Goal: Transaction & Acquisition: Obtain resource

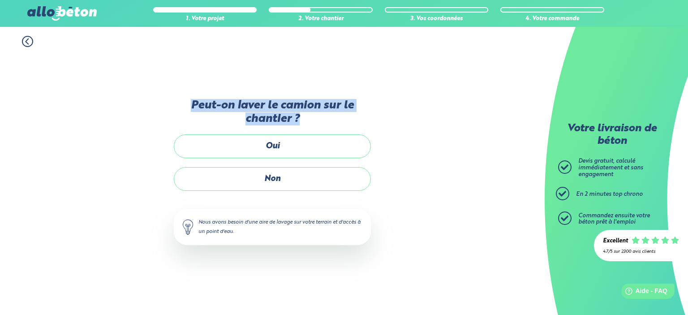
drag, startPoint x: 192, startPoint y: 105, endPoint x: 354, endPoint y: 120, distance: 163.3
click at [354, 120] on label "Peut-on laver le camion sur le chantier ?" at bounding box center [272, 112] width 197 height 26
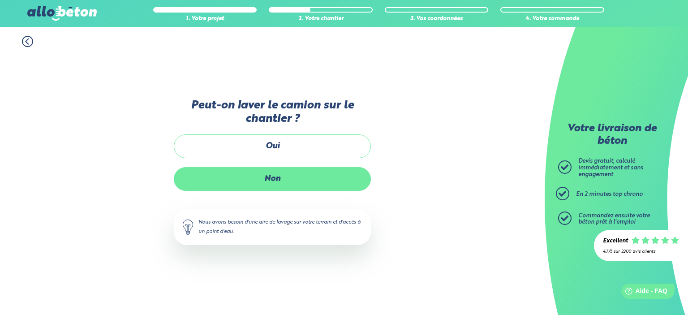
click at [272, 180] on label "Non" at bounding box center [272, 179] width 197 height 24
click at [0, 0] on input "Non" at bounding box center [0, 0] width 0 height 0
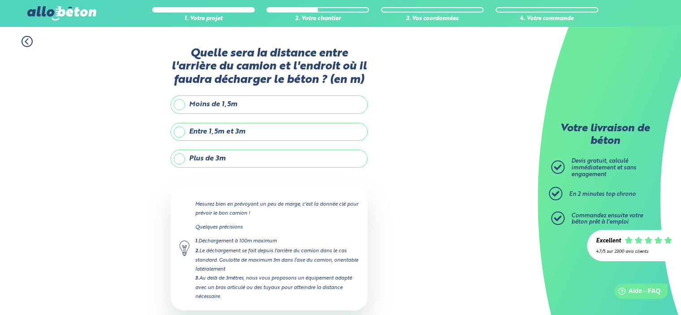
click at [179, 159] on label "Plus de 3m" at bounding box center [269, 159] width 197 height 18
click at [0, 0] on input "Plus de 3m" at bounding box center [0, 0] width 0 height 0
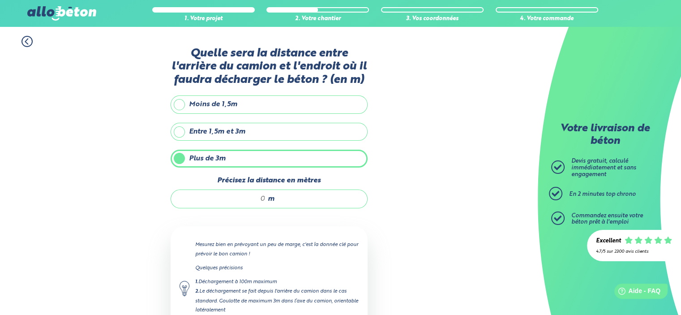
click at [261, 198] on div "m" at bounding box center [269, 199] width 197 height 19
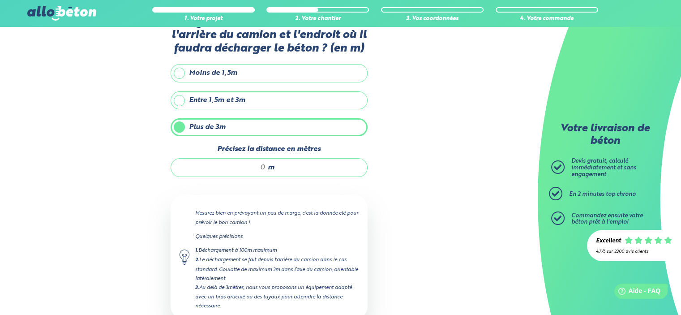
scroll to position [43, 0]
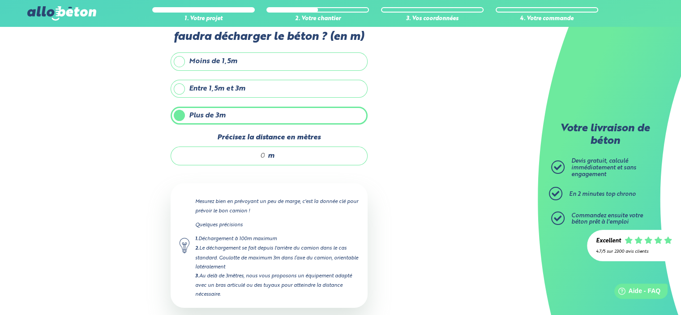
drag, startPoint x: 202, startPoint y: 276, endPoint x: 295, endPoint y: 293, distance: 95.3
click at [295, 293] on div "3. Au delà de 3mètres, nous vous proposons un équipement adapté avec un bras ar…" at bounding box center [277, 285] width 164 height 27
click at [267, 153] on div "m" at bounding box center [269, 156] width 197 height 19
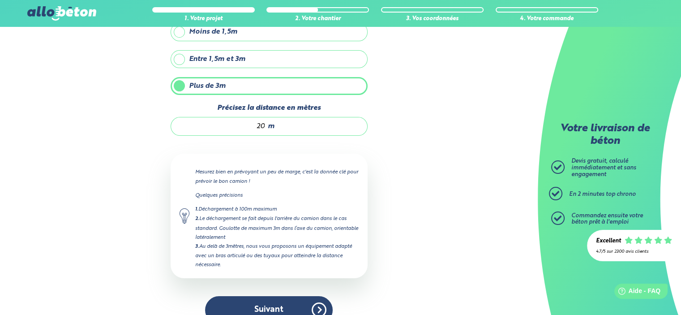
scroll to position [88, 0]
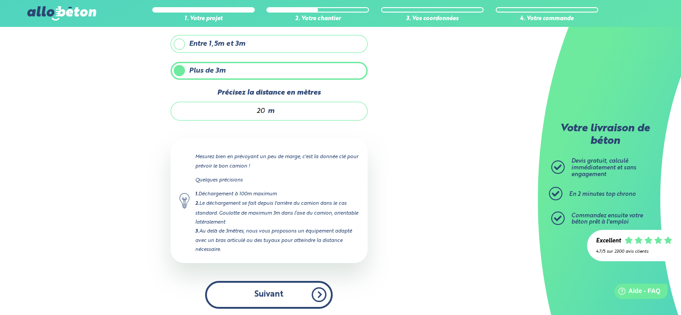
type input "20"
click at [268, 292] on button "Suivant" at bounding box center [269, 294] width 128 height 27
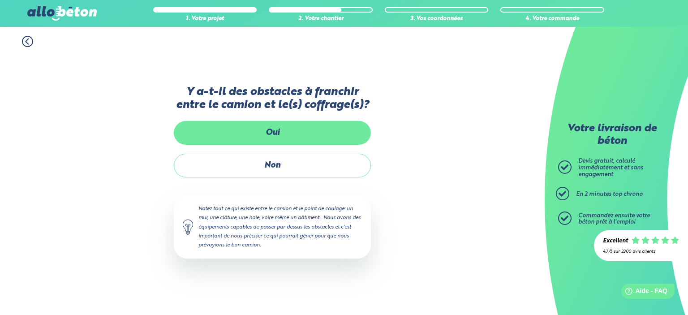
click at [278, 139] on label "Oui" at bounding box center [272, 133] width 197 height 24
click at [0, 0] on input "Oui" at bounding box center [0, 0] width 0 height 0
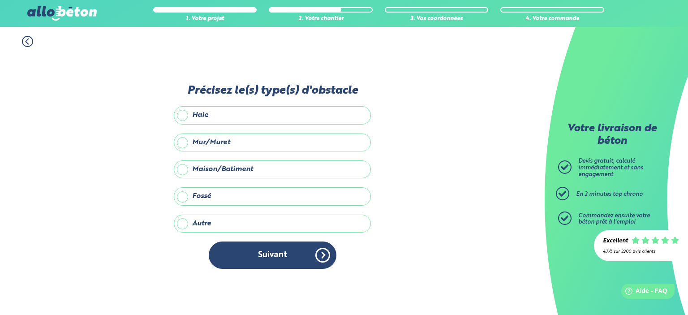
click at [181, 170] on label "Maison/Batiment" at bounding box center [272, 169] width 197 height 18
click at [0, 0] on input "Maison/Batiment" at bounding box center [0, 0] width 0 height 0
click at [185, 222] on label "Autre" at bounding box center [272, 224] width 197 height 18
click at [0, 0] on input "Autre" at bounding box center [0, 0] width 0 height 0
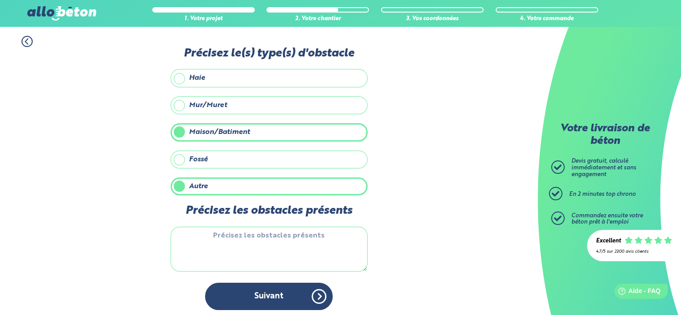
click at [232, 235] on textarea "Précisez les obstacles présents" at bounding box center [269, 249] width 197 height 45
click at [181, 134] on label "Maison/Batiment" at bounding box center [269, 132] width 197 height 18
click at [0, 0] on input "Maison/Batiment" at bounding box center [0, 0] width 0 height 0
click at [180, 134] on label "Maison/Batiment" at bounding box center [269, 132] width 197 height 18
click at [0, 0] on input "Maison/Batiment" at bounding box center [0, 0] width 0 height 0
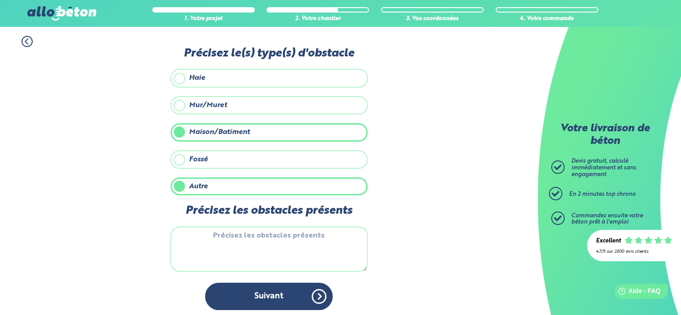
click at [182, 186] on label "Autre" at bounding box center [269, 186] width 197 height 18
click at [0, 0] on input "Autre" at bounding box center [0, 0] width 0 height 0
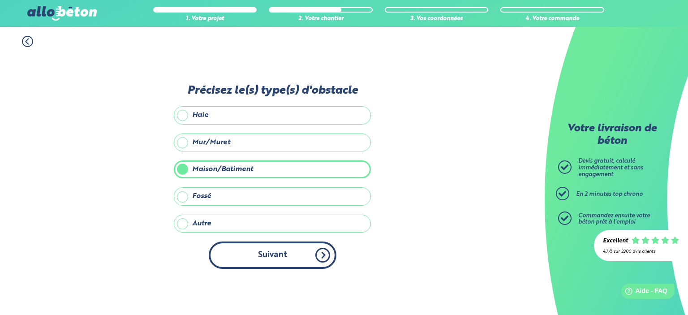
click at [269, 254] on button "Suivant" at bounding box center [273, 254] width 128 height 27
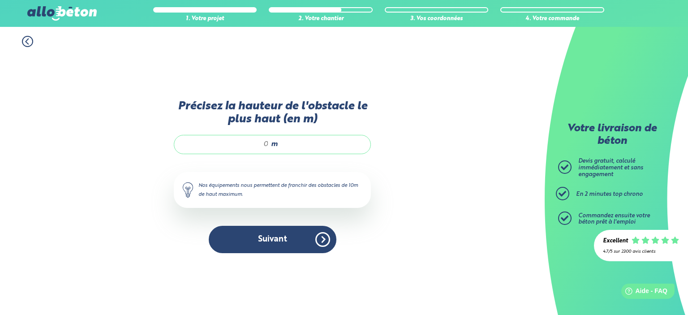
click at [271, 145] on div "m" at bounding box center [272, 144] width 197 height 19
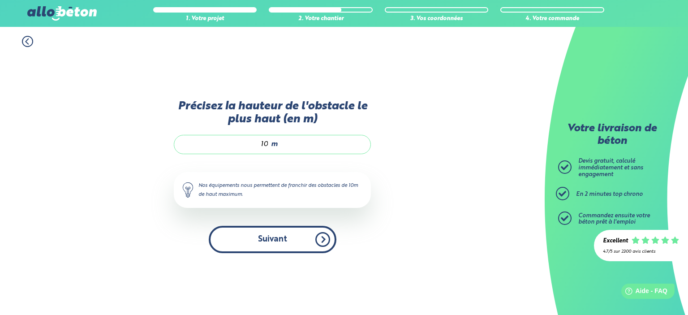
type input "10"
click at [269, 236] on button "Suivant" at bounding box center [273, 239] width 128 height 27
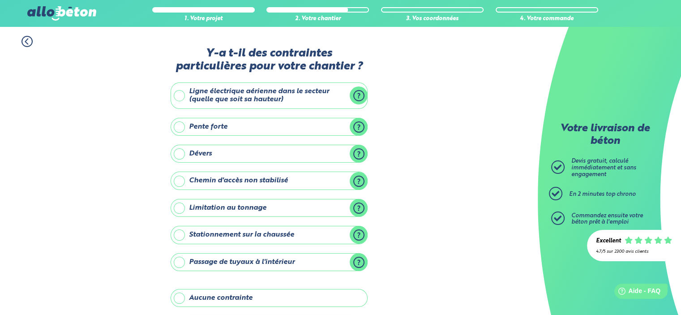
click at [359, 128] on label "Pente forte" at bounding box center [269, 127] width 197 height 18
click at [0, 0] on input "Pente forte" at bounding box center [0, 0] width 0 height 0
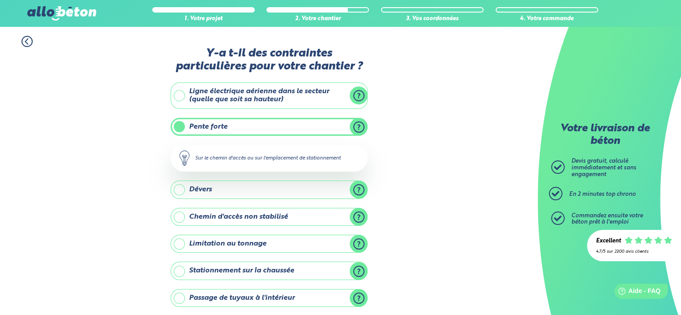
click at [407, 134] on div "1. Votre projet 2. Votre chantier 3. Vos coordonnées 4. Votre commande Y-a t-il…" at bounding box center [269, 239] width 538 height 424
click at [357, 95] on label "Ligne électrique aérienne dans le secteur (quelle que soit sa hauteur)" at bounding box center [269, 95] width 197 height 26
click at [0, 0] on input "Ligne électrique aérienne dans le secteur (quelle que soit sa hauteur)" at bounding box center [0, 0] width 0 height 0
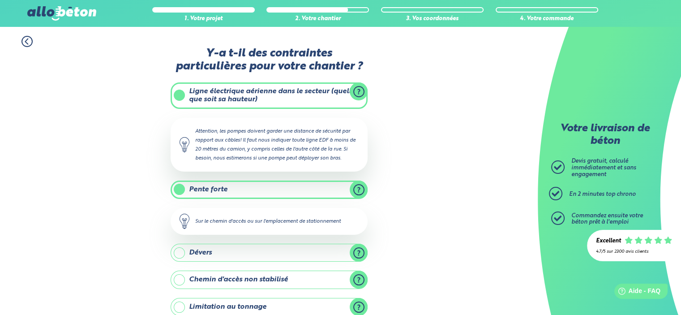
click at [357, 95] on label "Ligne électrique aérienne dans le secteur (quelle que soit sa hauteur)" at bounding box center [269, 95] width 197 height 26
click at [0, 0] on input "Ligne électrique aérienne dans le secteur (quelle que soit sa hauteur)" at bounding box center [0, 0] width 0 height 0
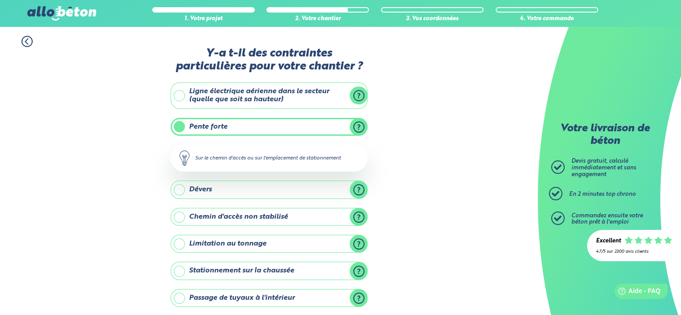
click at [179, 95] on label "Ligne électrique aérienne dans le secteur (quelle que soit sa hauteur)" at bounding box center [269, 95] width 197 height 26
click at [0, 0] on input "Ligne électrique aérienne dans le secteur (quelle que soit sa hauteur)" at bounding box center [0, 0] width 0 height 0
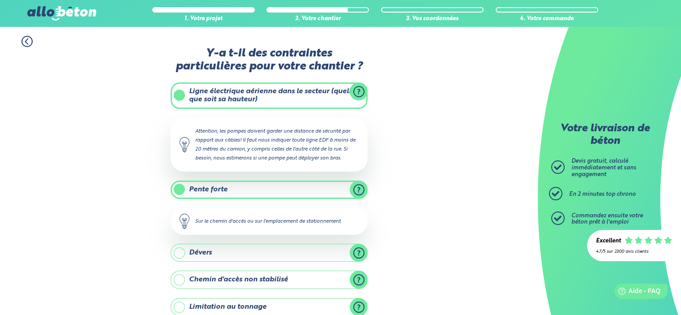
click at [176, 187] on label "Pente forte" at bounding box center [269, 190] width 197 height 18
click at [0, 0] on input "Pente forte" at bounding box center [0, 0] width 0 height 0
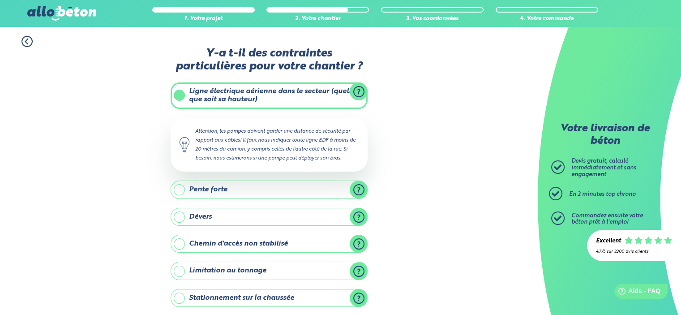
click at [358, 219] on label "Dévers" at bounding box center [269, 217] width 197 height 18
click at [0, 0] on input "Dévers" at bounding box center [0, 0] width 0 height 0
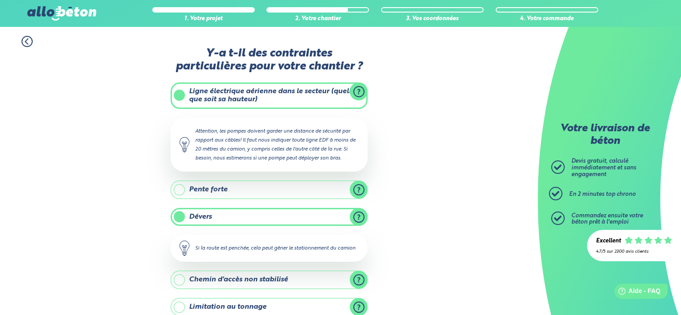
click at [358, 219] on label "Dévers" at bounding box center [269, 217] width 197 height 18
click at [0, 0] on input "Dévers" at bounding box center [0, 0] width 0 height 0
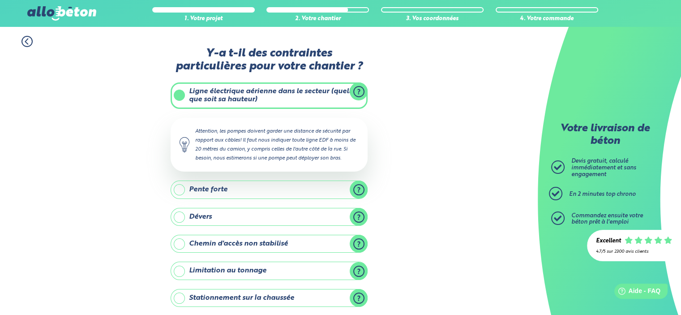
click at [356, 241] on label "Chemin d'accès non stabilisé" at bounding box center [269, 244] width 197 height 18
click at [0, 0] on input "Chemin d'accès non stabilisé" at bounding box center [0, 0] width 0 height 0
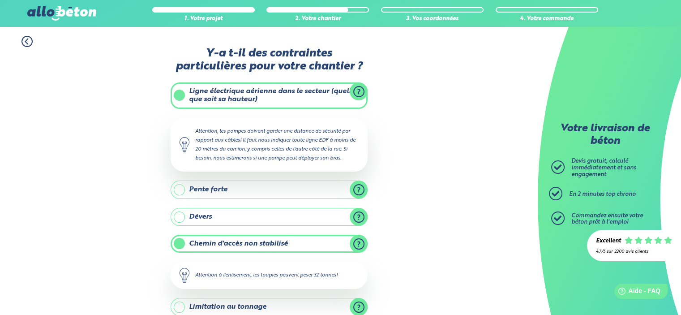
click at [356, 241] on label "Chemin d'accès non stabilisé" at bounding box center [269, 244] width 197 height 18
click at [0, 0] on input "Chemin d'accès non stabilisé" at bounding box center [0, 0] width 0 height 0
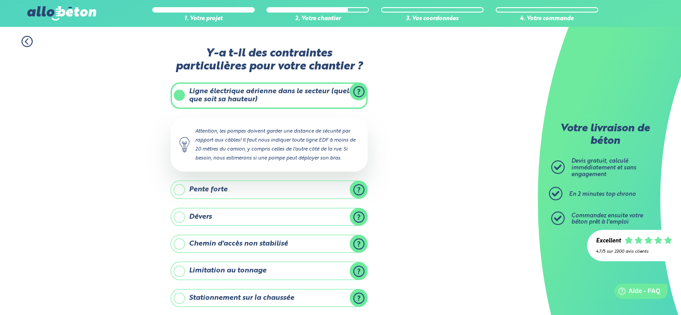
click at [357, 269] on label "Limitation au tonnage" at bounding box center [269, 271] width 197 height 18
click at [0, 0] on input "Limitation au tonnage" at bounding box center [0, 0] width 0 height 0
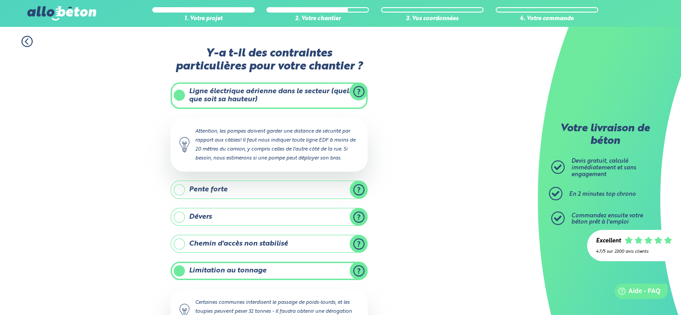
click at [363, 269] on label "Limitation au tonnage" at bounding box center [269, 271] width 197 height 18
click at [0, 0] on input "Limitation au tonnage" at bounding box center [0, 0] width 0 height 0
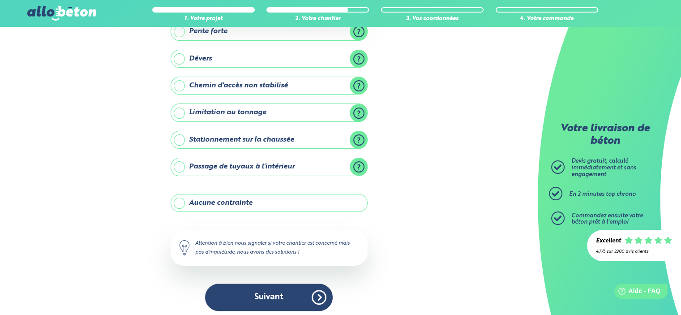
scroll to position [161, 0]
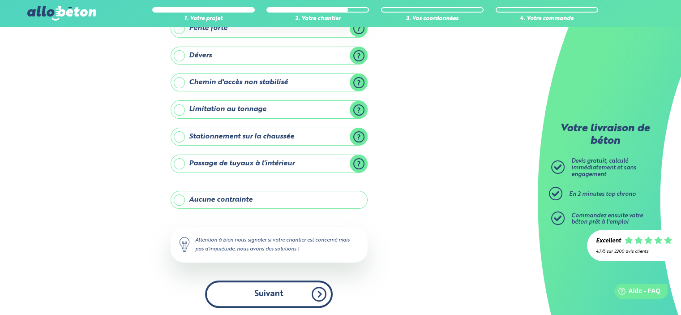
click at [265, 298] on button "Suivant" at bounding box center [269, 293] width 128 height 27
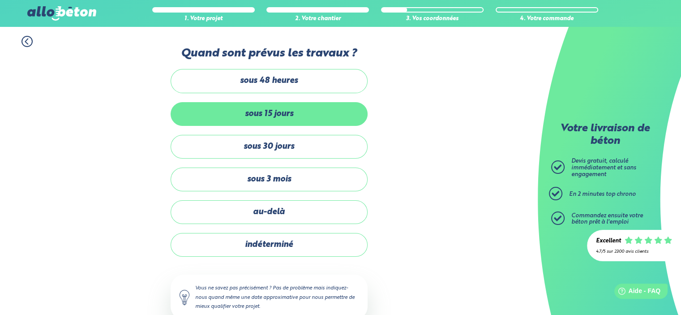
click at [294, 116] on label "sous 15 jours" at bounding box center [269, 114] width 197 height 24
click at [0, 0] on input "sous 15 jours" at bounding box center [0, 0] width 0 height 0
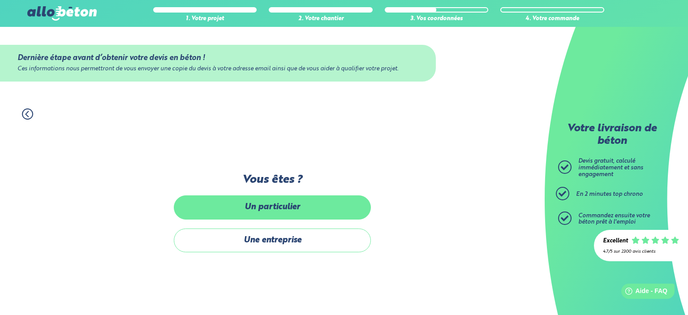
click at [277, 207] on label "Un particulier" at bounding box center [272, 207] width 197 height 24
click at [0, 0] on input "Un particulier" at bounding box center [0, 0] width 0 height 0
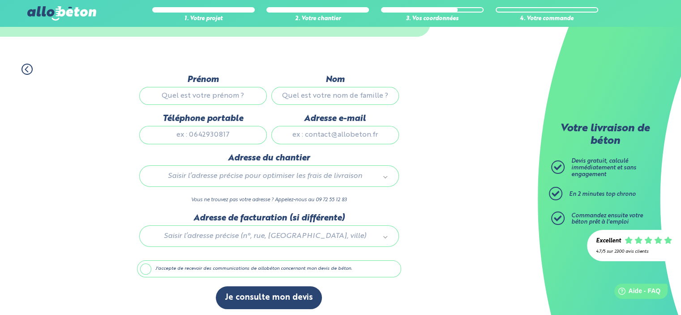
scroll to position [47, 0]
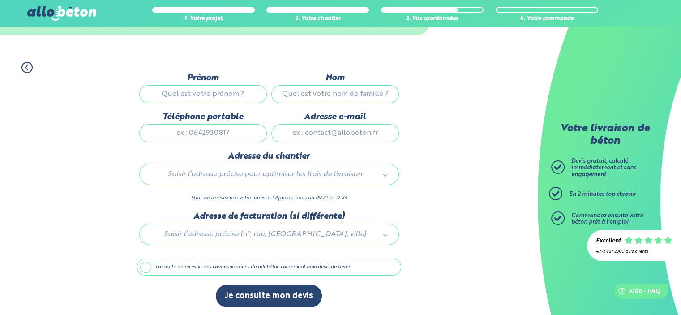
click at [186, 91] on input "Prénom" at bounding box center [203, 94] width 128 height 18
type input "Ellen"
type input "Gelderblom"
type input "ellen.gelderblom@outlook.com"
type input "10, route de saint pierre le bost"
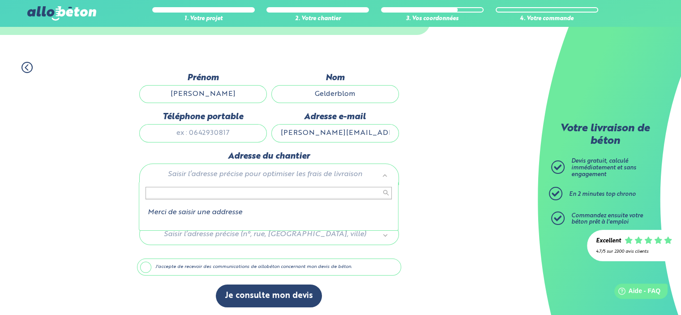
click at [192, 193] on input "text" at bounding box center [269, 193] width 246 height 13
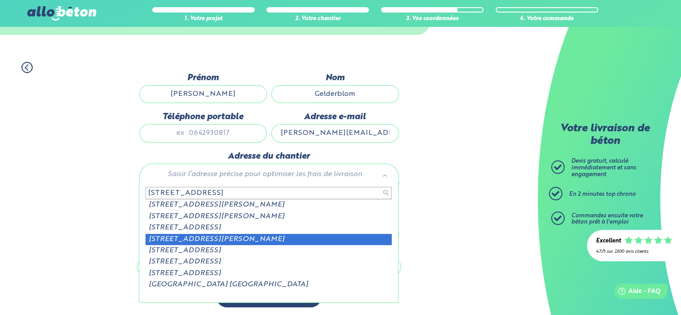
type input "10 route de saint-pierre le"
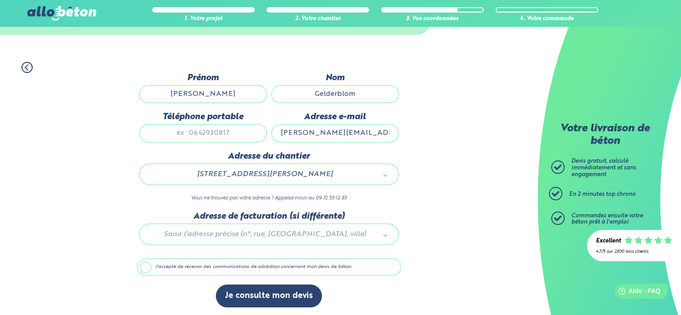
click at [143, 267] on label "J'accepte de recevoir des communications de allobéton concernant mon devis de b…" at bounding box center [269, 267] width 264 height 17
click at [0, 0] on input "J'accepte de recevoir des communications de allobéton concernant mon devis de b…" at bounding box center [0, 0] width 0 height 0
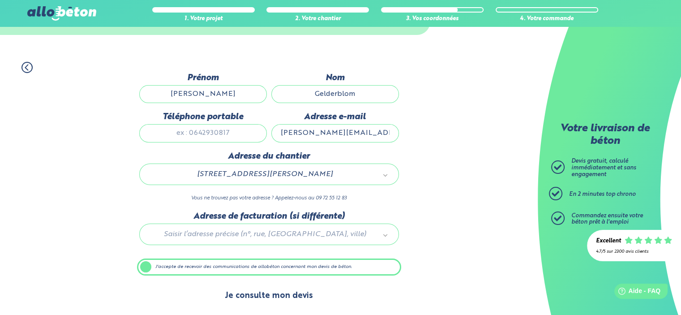
click at [258, 295] on button "Je consulte mon devis" at bounding box center [269, 295] width 106 height 23
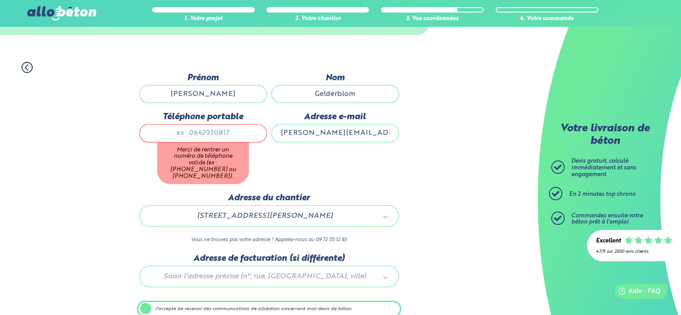
click at [202, 134] on input "Téléphone portable" at bounding box center [203, 133] width 128 height 18
type input "0"
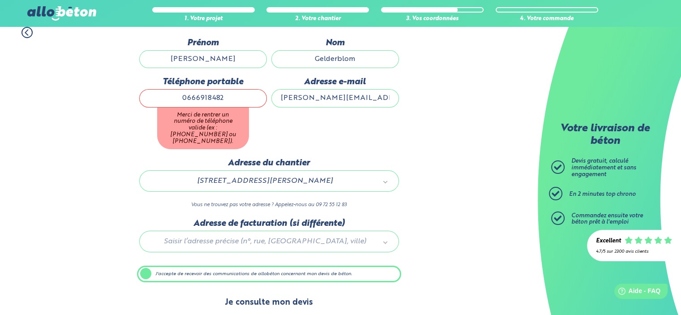
type input "0666918482"
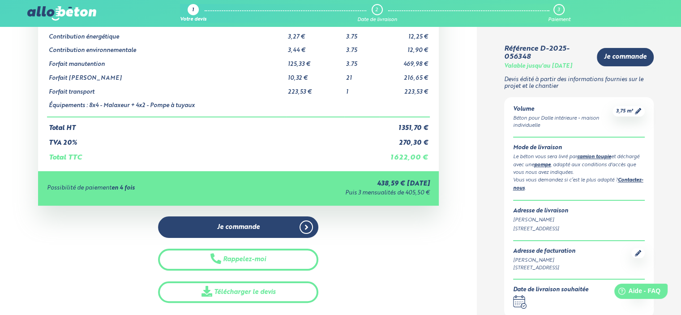
scroll to position [135, 0]
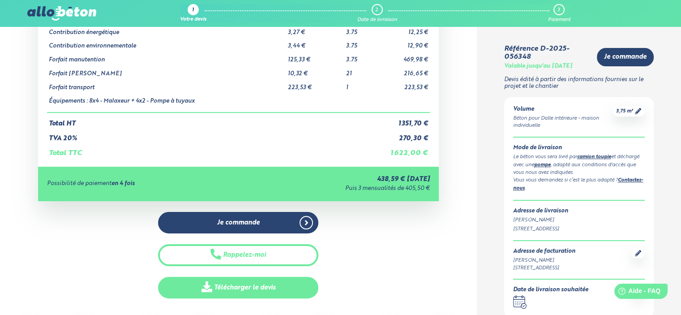
click at [233, 283] on link "Télécharger le devis" at bounding box center [238, 288] width 160 height 22
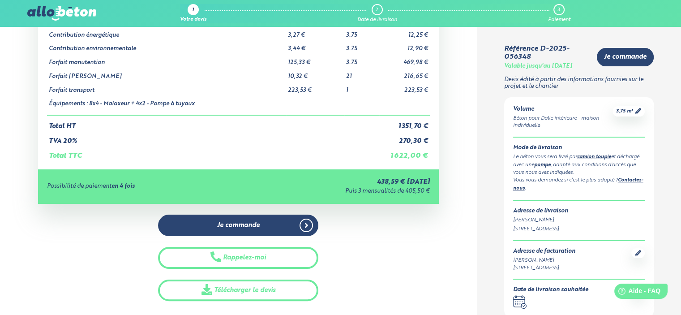
scroll to position [0, 0]
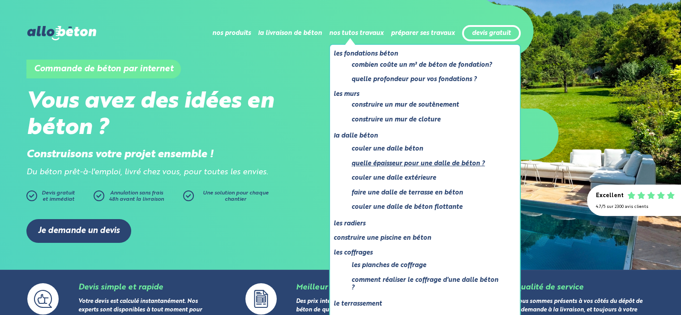
click at [390, 163] on link "Quelle épaisseur pour une dalle de béton ?" at bounding box center [427, 163] width 151 height 11
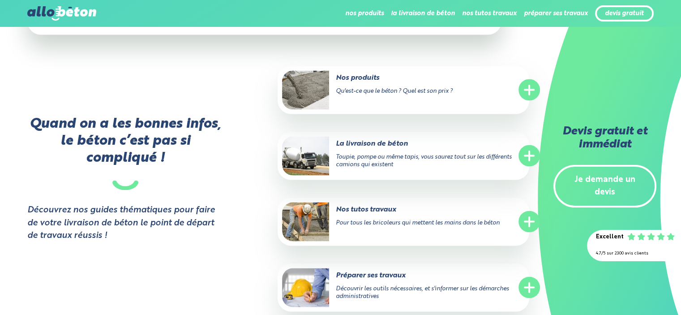
scroll to position [1691, 0]
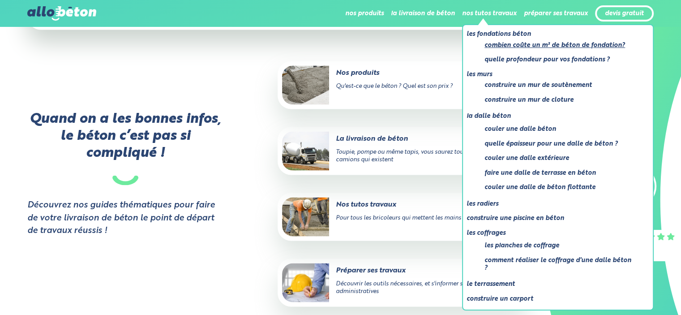
click at [508, 46] on link "Combien coûte un m³ de béton de fondation?" at bounding box center [560, 45] width 151 height 11
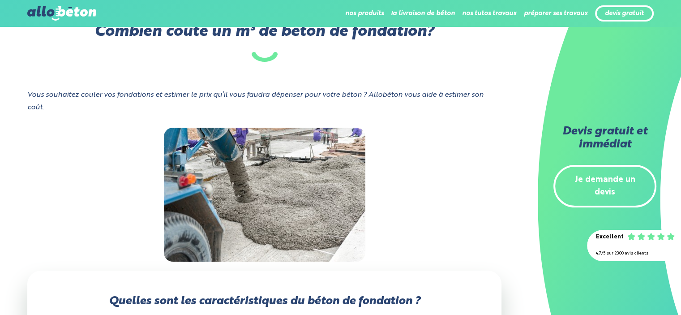
scroll to position [4, 0]
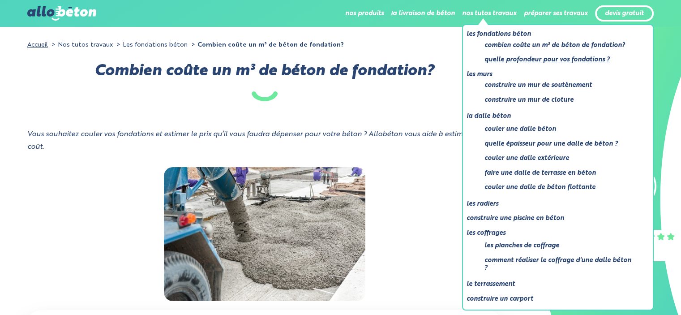
click at [529, 57] on link "Quelle profondeur pour vos fondations ?" at bounding box center [560, 59] width 151 height 11
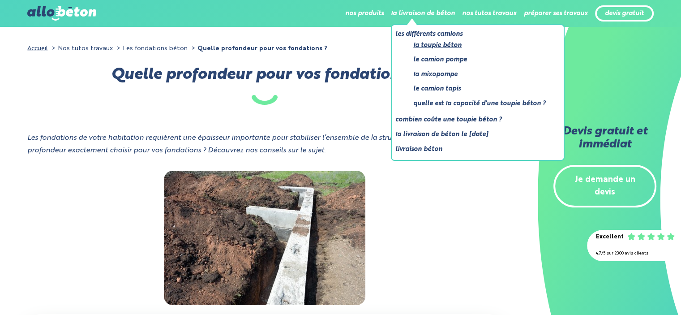
click at [429, 44] on link "La toupie béton" at bounding box center [480, 45] width 133 height 11
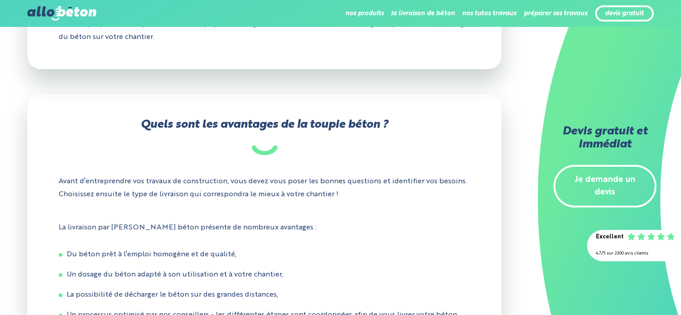
scroll to position [477, 0]
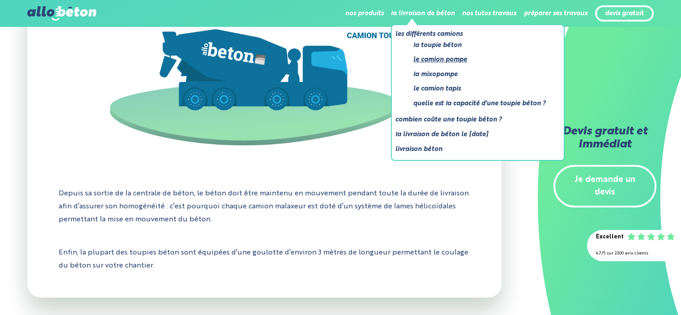
click at [444, 63] on link "Le camion pompe" at bounding box center [480, 59] width 133 height 11
